Goal: Task Accomplishment & Management: Complete application form

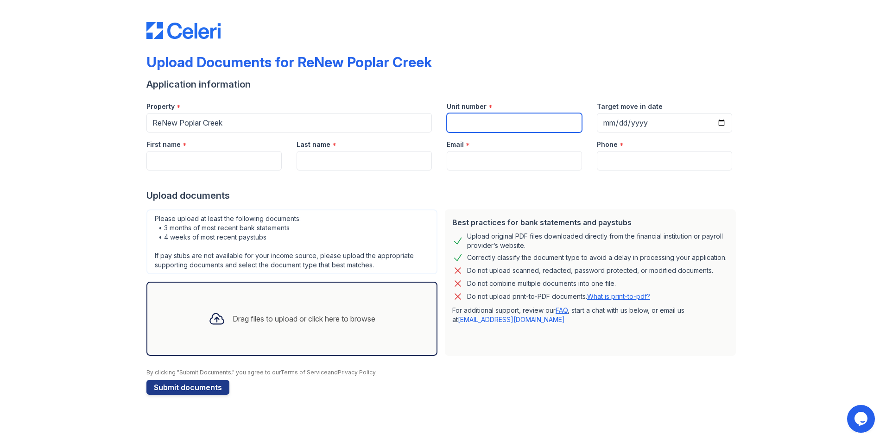
click at [480, 128] on input "Unit number" at bounding box center [514, 122] width 135 height 19
type input "933-D"
type input "[DATE]"
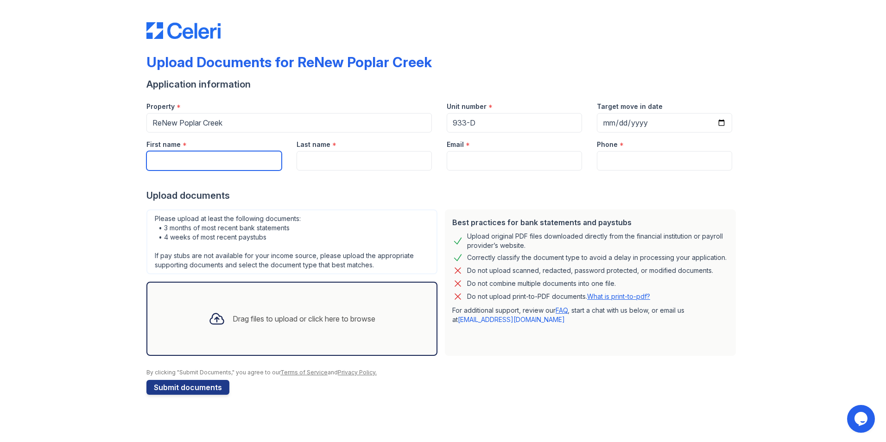
type input "[PERSON_NAME]"
type input "[EMAIL_ADDRESS][DOMAIN_NAME]"
type input "2243052687"
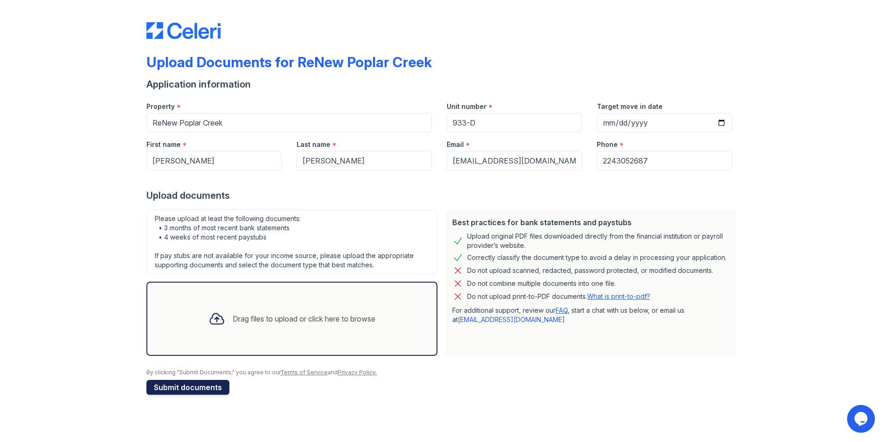
click at [183, 385] on button "Submit documents" at bounding box center [187, 387] width 83 height 15
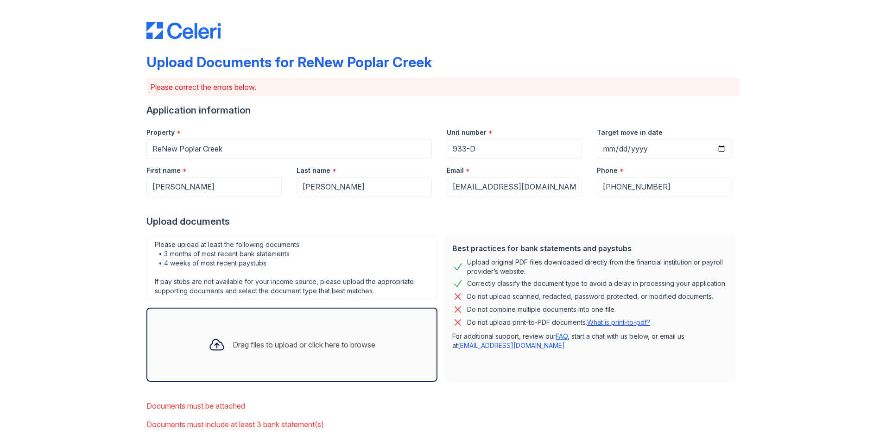
click at [238, 359] on div "Drag files to upload or click here to browse" at bounding box center [292, 345] width 182 height 32
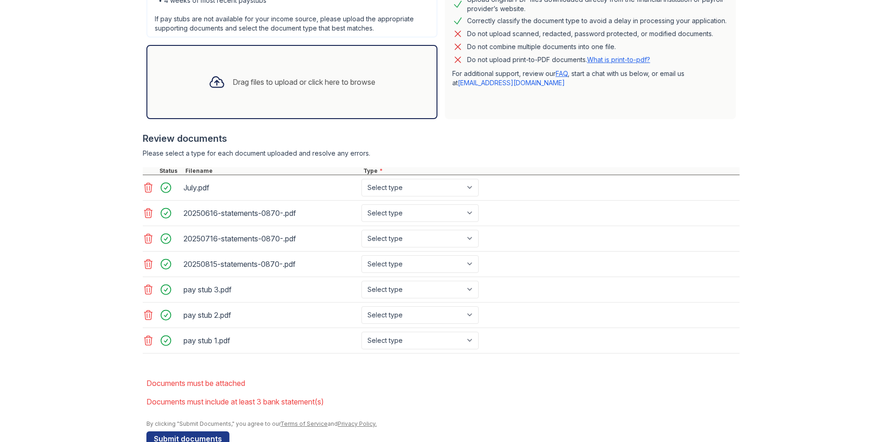
scroll to position [285, 0]
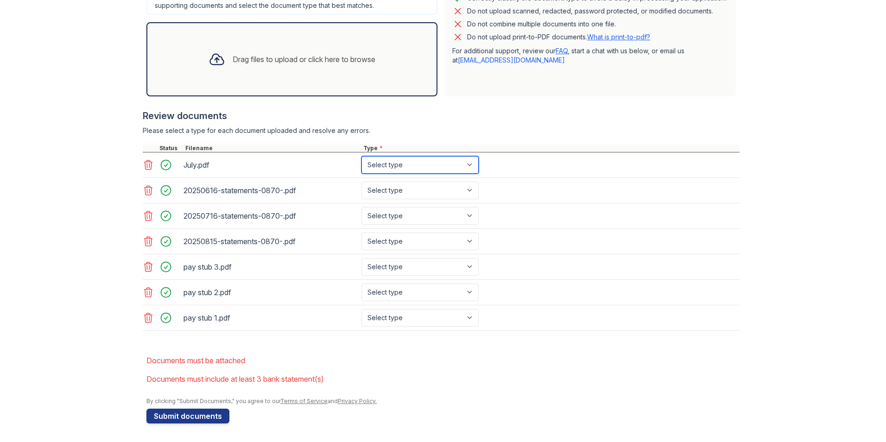
click at [375, 162] on select "Select type Paystub Bank Statement Offer Letter Tax Documents Benefit Award Let…" at bounding box center [419, 165] width 117 height 18
select select "paystub"
click at [361, 156] on select "Select type Paystub Bank Statement Offer Letter Tax Documents Benefit Award Let…" at bounding box center [419, 165] width 117 height 18
click at [385, 269] on select "Select type Paystub Bank Statement Offer Letter Tax Documents Benefit Award Let…" at bounding box center [419, 267] width 117 height 18
select select "paystub"
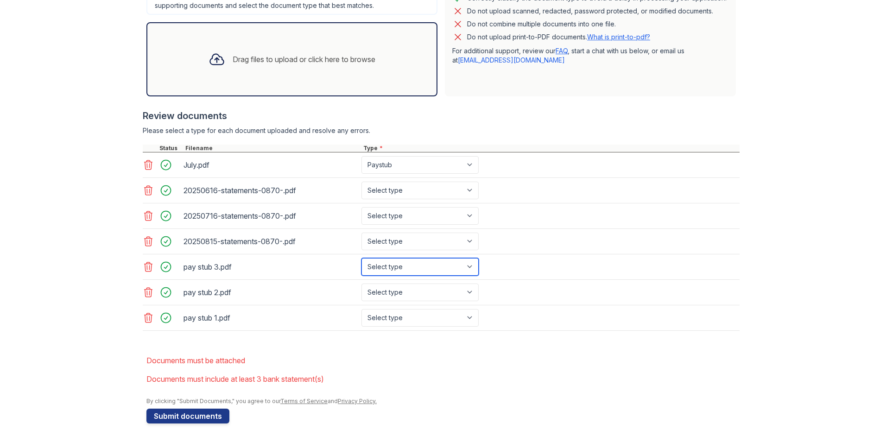
click at [361, 258] on select "Select type Paystub Bank Statement Offer Letter Tax Documents Benefit Award Let…" at bounding box center [419, 267] width 117 height 18
click at [390, 294] on select "Select type Paystub Bank Statement Offer Letter Tax Documents Benefit Award Let…" at bounding box center [419, 293] width 117 height 18
select select "paystub"
click at [361, 284] on select "Select type Paystub Bank Statement Offer Letter Tax Documents Benefit Award Let…" at bounding box center [419, 293] width 117 height 18
click at [390, 318] on select "Select type Paystub Bank Statement Offer Letter Tax Documents Benefit Award Let…" at bounding box center [419, 318] width 117 height 18
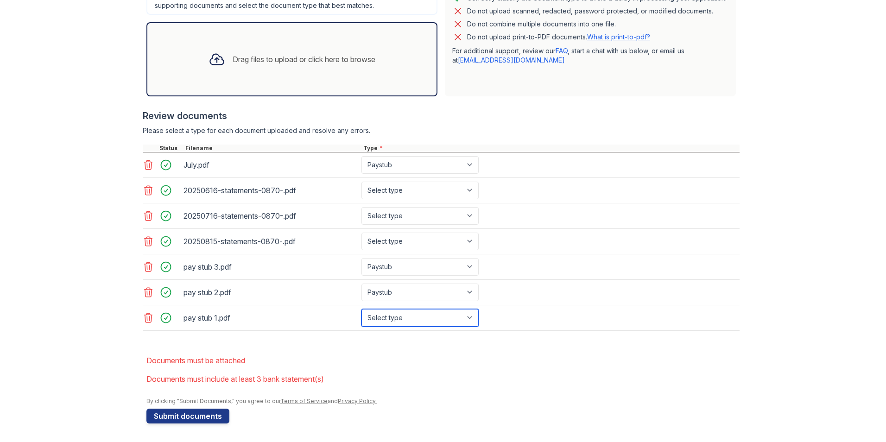
select select "paystub"
click at [361, 309] on select "Select type Paystub Bank Statement Offer Letter Tax Documents Benefit Award Let…" at bounding box center [419, 318] width 117 height 18
click at [409, 192] on select "Select type Paystub Bank Statement Offer Letter Tax Documents Benefit Award Let…" at bounding box center [419, 191] width 117 height 18
select select "bank_statement"
click at [361, 182] on select "Select type Paystub Bank Statement Offer Letter Tax Documents Benefit Award Let…" at bounding box center [419, 191] width 117 height 18
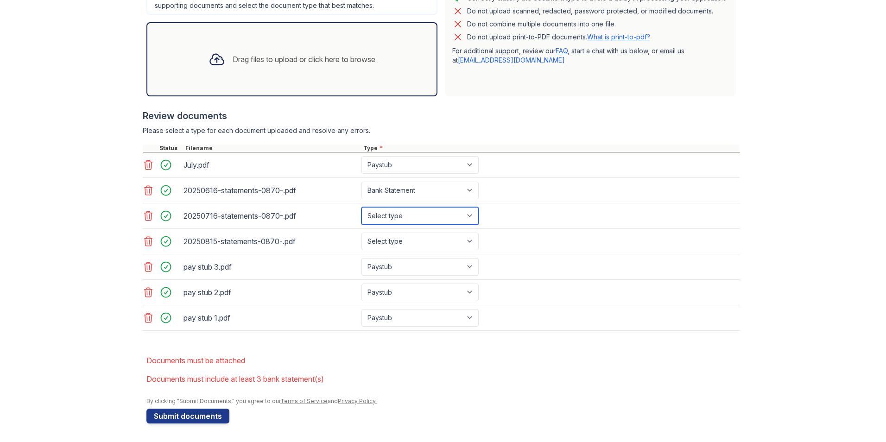
click at [403, 210] on select "Select type Paystub Bank Statement Offer Letter Tax Documents Benefit Award Let…" at bounding box center [419, 216] width 117 height 18
select select "bank_statement"
click at [361, 207] on select "Select type Paystub Bank Statement Offer Letter Tax Documents Benefit Award Let…" at bounding box center [419, 216] width 117 height 18
click at [401, 238] on select "Select type Paystub Bank Statement Offer Letter Tax Documents Benefit Award Let…" at bounding box center [419, 242] width 117 height 18
select select "bank_statement"
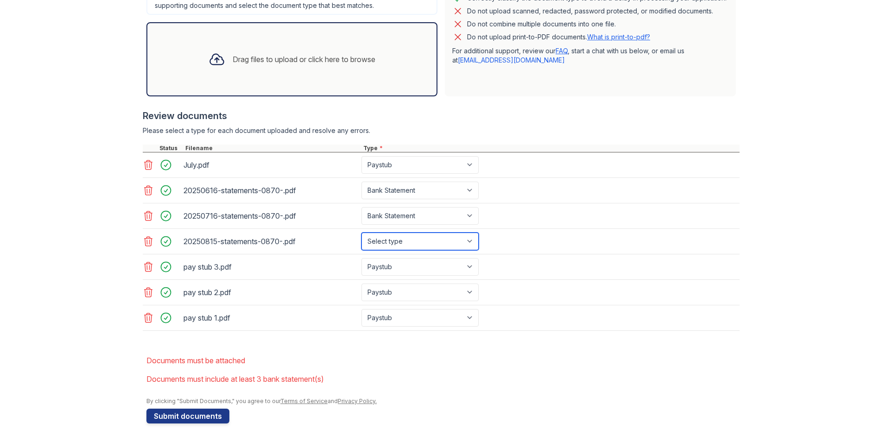
click at [361, 233] on select "Select type Paystub Bank Statement Offer Letter Tax Documents Benefit Award Let…" at bounding box center [419, 242] width 117 height 18
click at [190, 411] on button "Submit documents" at bounding box center [187, 416] width 83 height 15
